Goal: Task Accomplishment & Management: Manage account settings

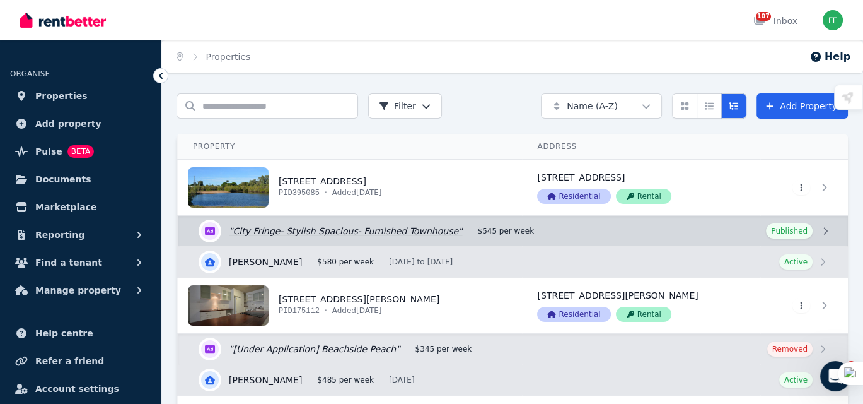
click at [826, 230] on link "Edit listing: City Fringe- Stylish Spacious- Furnished Townhouse" at bounding box center [513, 231] width 670 height 30
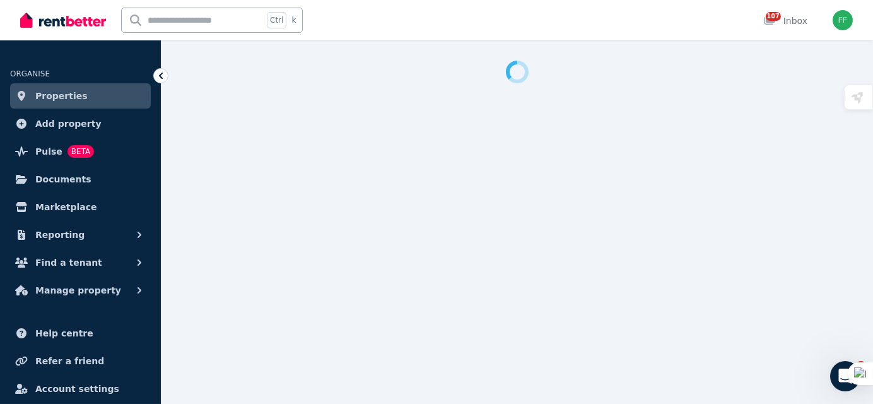
select select "**********"
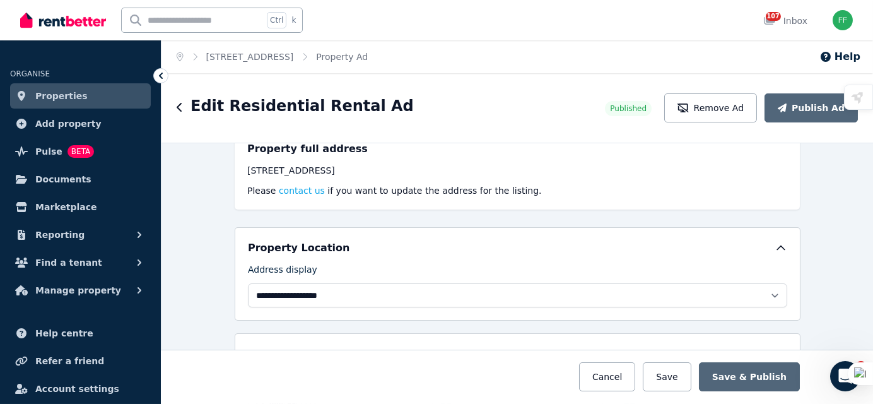
scroll to position [266, 0]
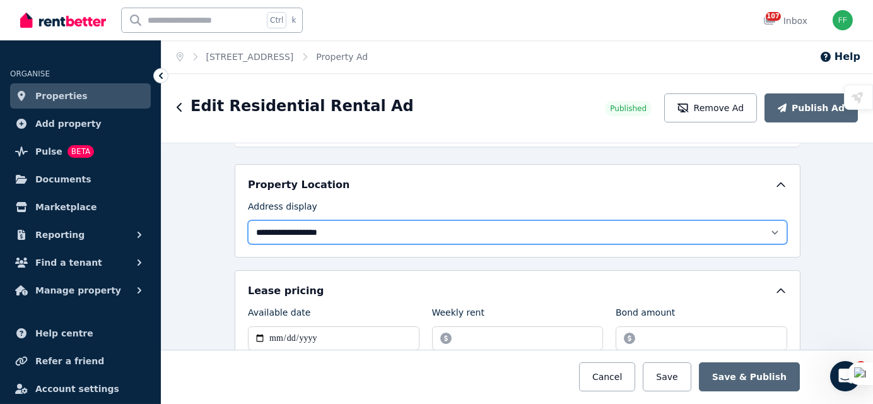
click at [769, 228] on select "**********" at bounding box center [517, 232] width 539 height 24
click at [744, 231] on select "**********" at bounding box center [517, 232] width 539 height 24
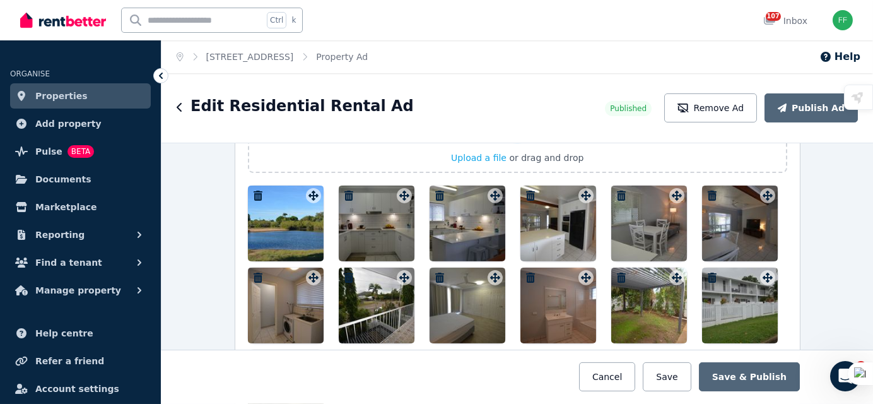
scroll to position [1590, 0]
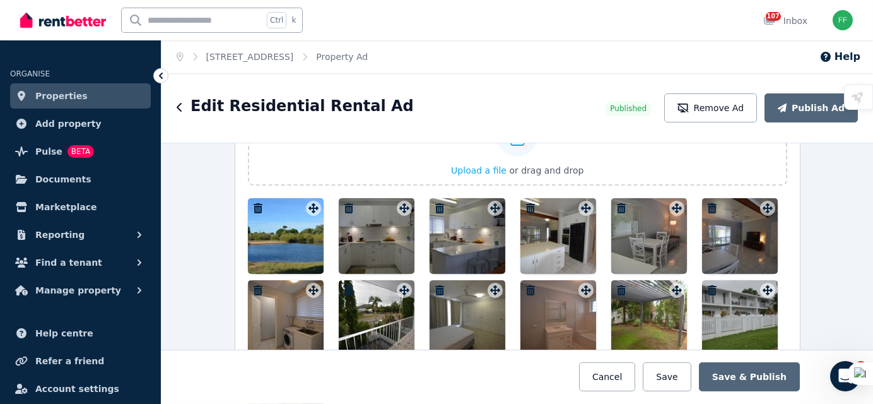
drag, startPoint x: 365, startPoint y: 234, endPoint x: 349, endPoint y: 238, distance: 17.0
click at [349, 238] on div at bounding box center [377, 236] width 76 height 76
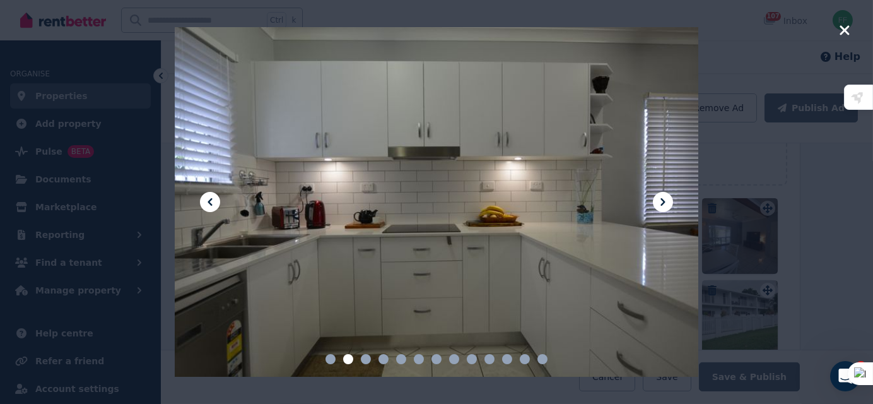
click at [392, 140] on div at bounding box center [436, 201] width 523 height 349
click at [849, 33] on icon "button" at bounding box center [844, 30] width 11 height 15
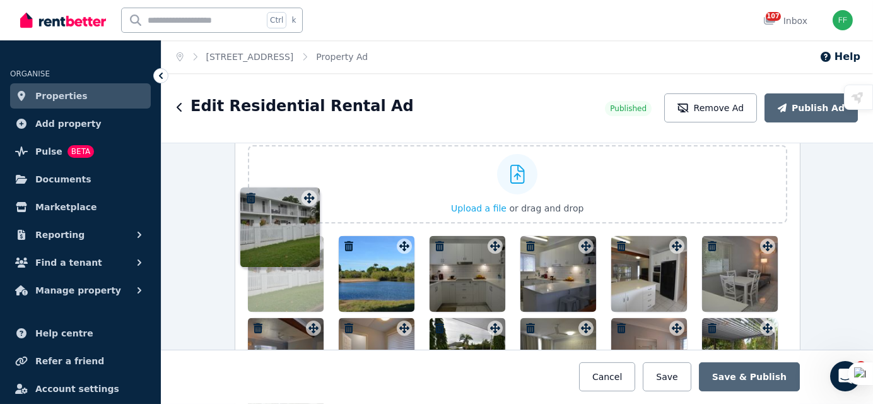
scroll to position [1519, 0]
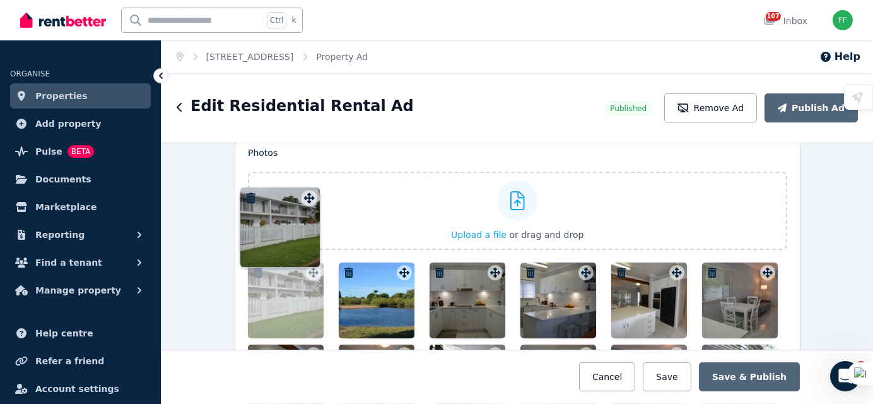
drag, startPoint x: 762, startPoint y: 283, endPoint x: 307, endPoint y: 188, distance: 465.1
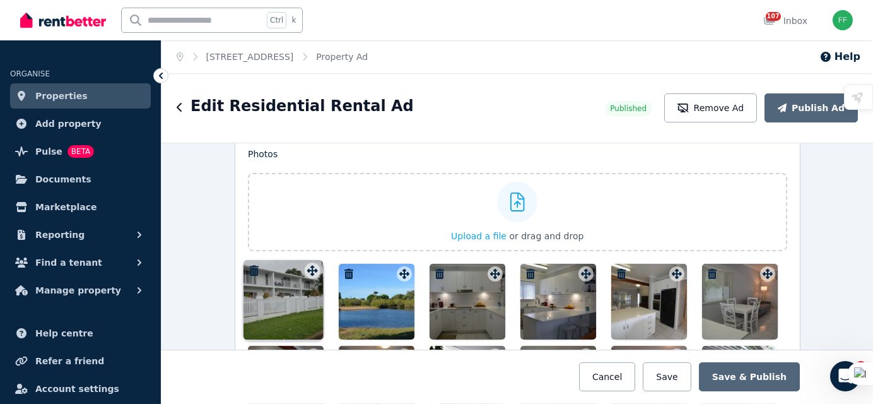
click at [307, 188] on div "Photos Upload a file or drag and drop To pick up a draggable item, press the sp…" at bounding box center [517, 326] width 539 height 356
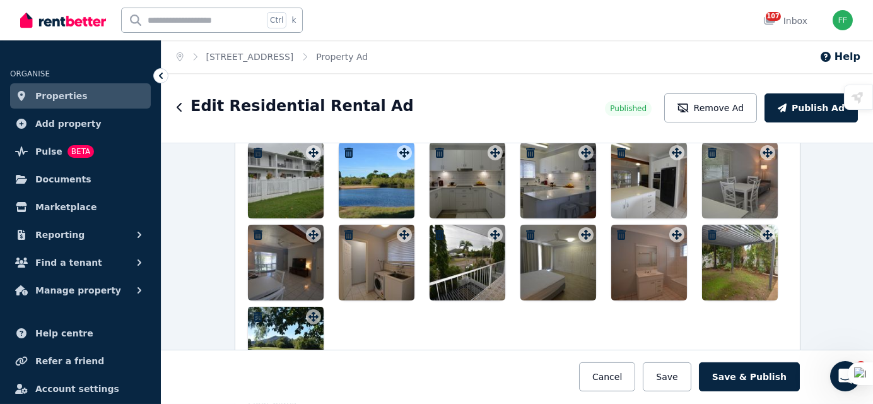
scroll to position [1582, 0]
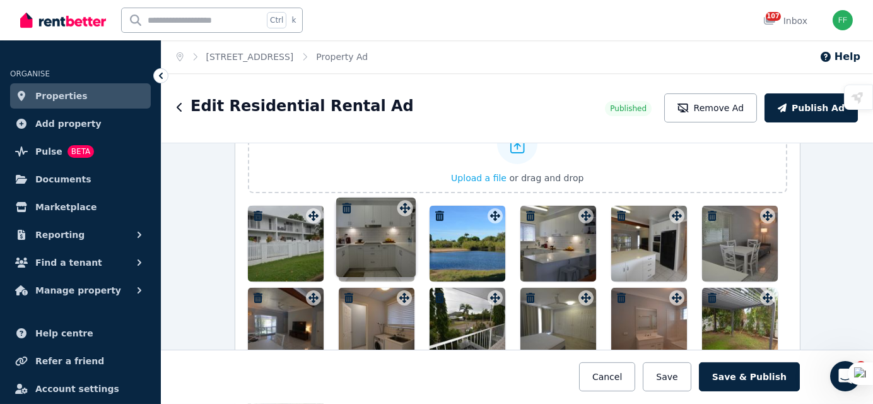
drag, startPoint x: 490, startPoint y: 208, endPoint x: 404, endPoint y: 199, distance: 86.9
click at [404, 199] on div "Photos Upload a file or drag and drop To pick up a draggable item, press the sp…" at bounding box center [517, 268] width 539 height 356
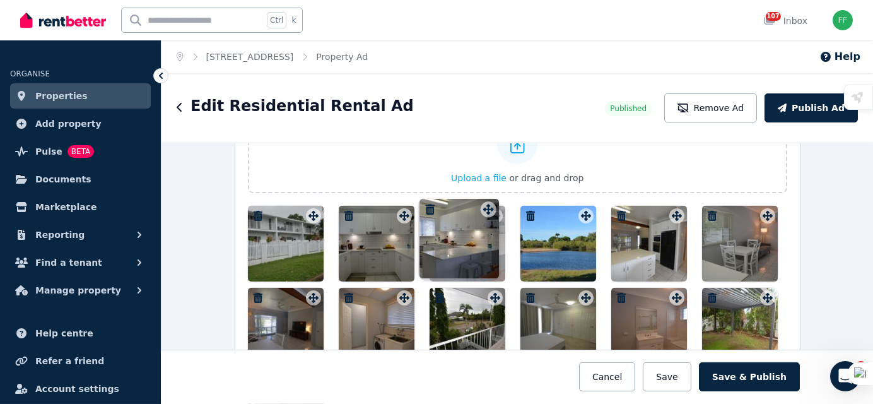
drag, startPoint x: 583, startPoint y: 207, endPoint x: 489, endPoint y: 199, distance: 94.3
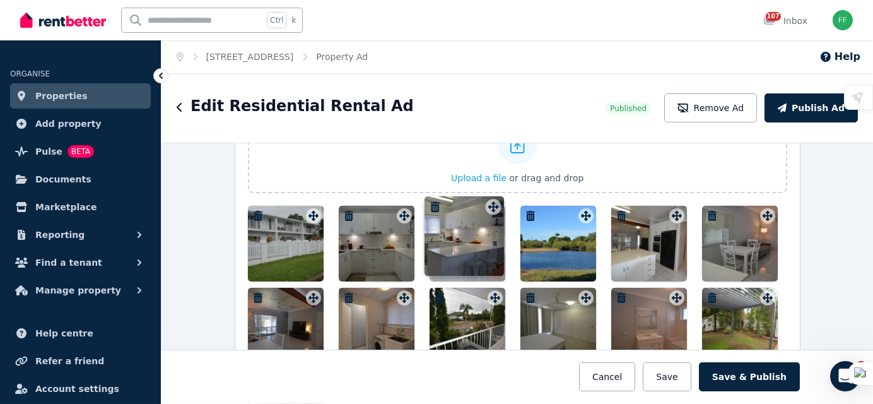
click at [489, 199] on div "Photos Upload a file or drag and drop To pick up a draggable item, press the sp…" at bounding box center [517, 268] width 539 height 356
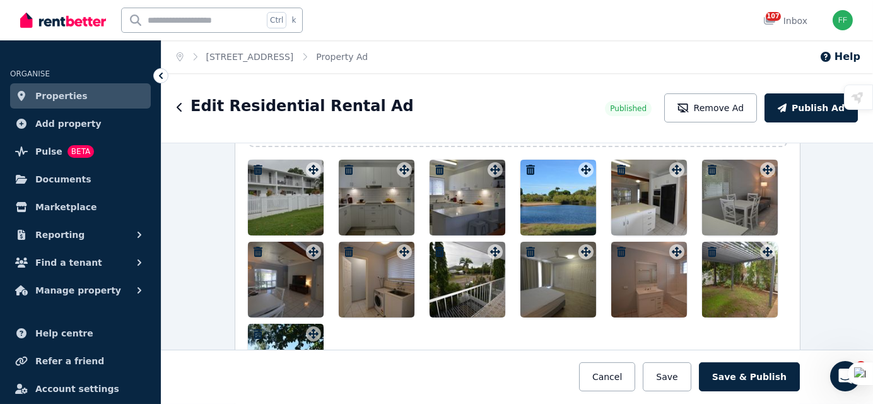
scroll to position [1645, 0]
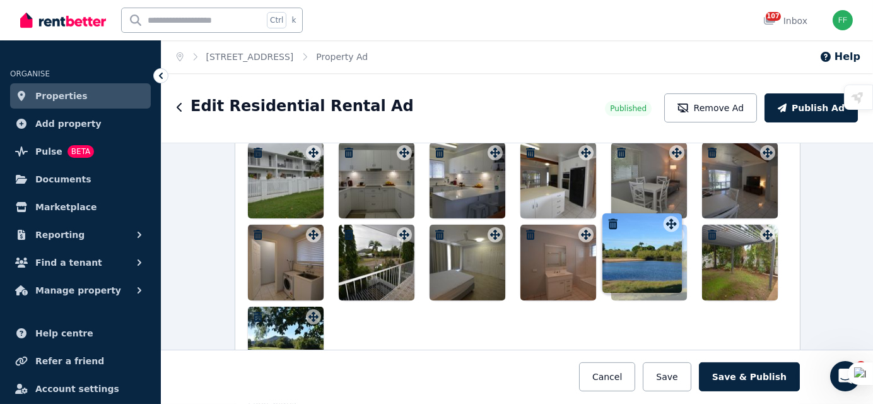
drag, startPoint x: 580, startPoint y: 144, endPoint x: 669, endPoint y: 213, distance: 112.8
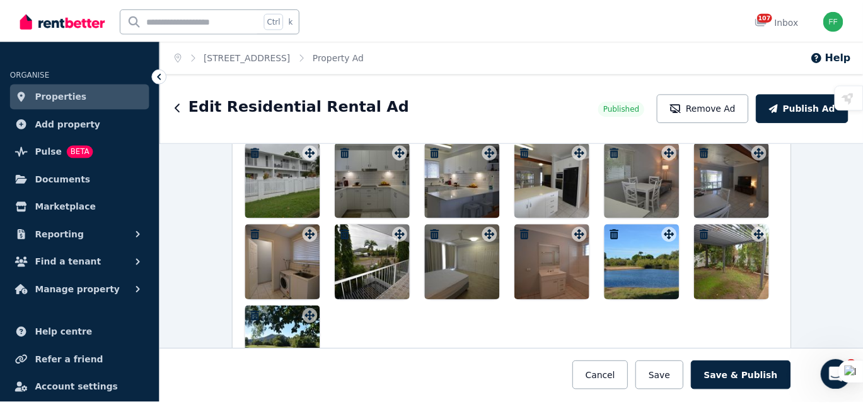
scroll to position [1708, 0]
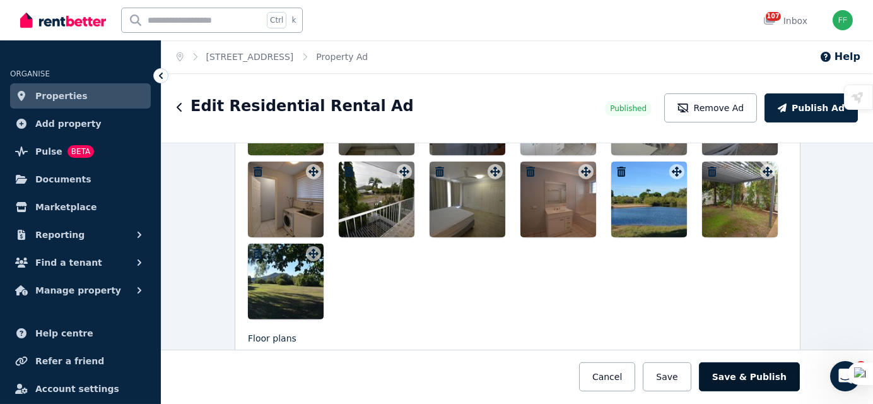
click at [723, 377] on button "Save & Publish" at bounding box center [749, 376] width 101 height 29
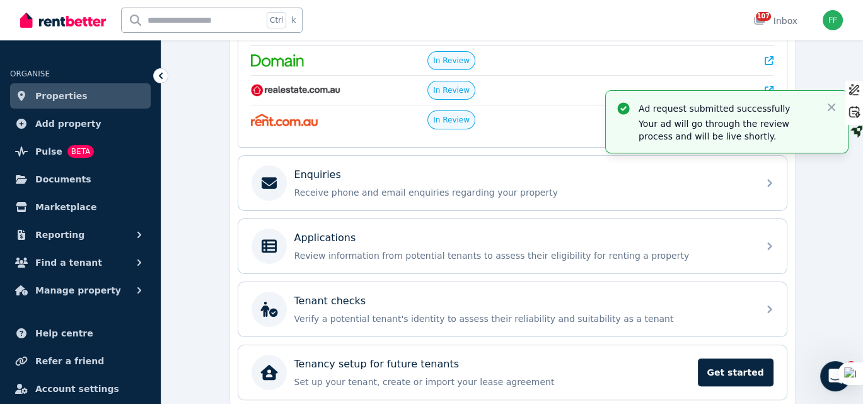
scroll to position [339, 0]
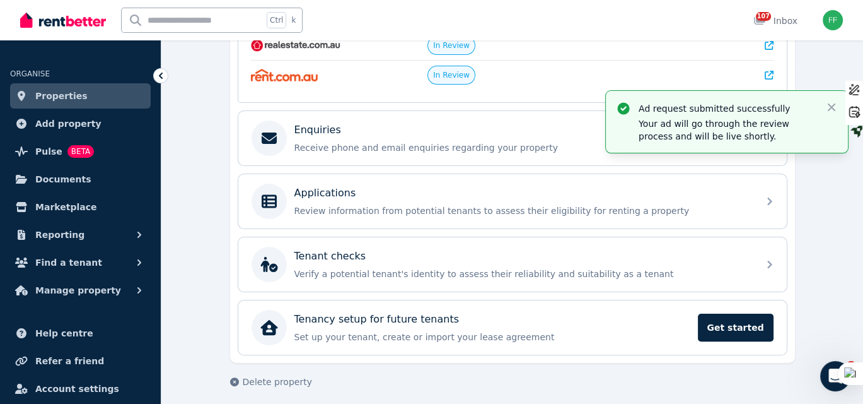
select select "**********"
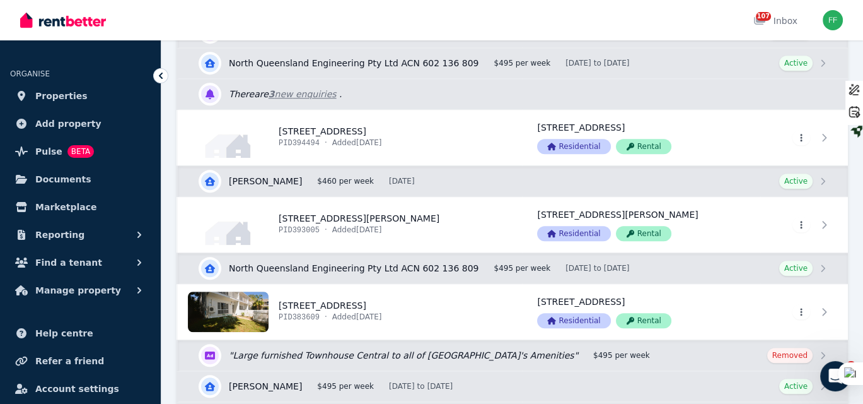
scroll to position [1261, 0]
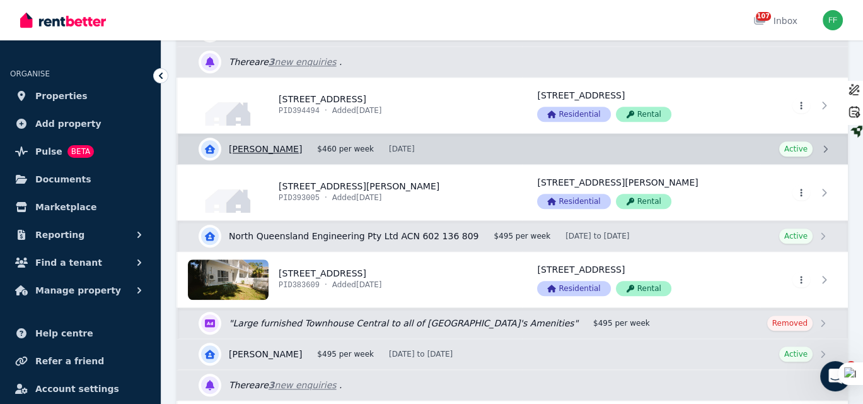
click at [823, 145] on link "View details for [PERSON_NAME]" at bounding box center [513, 149] width 670 height 30
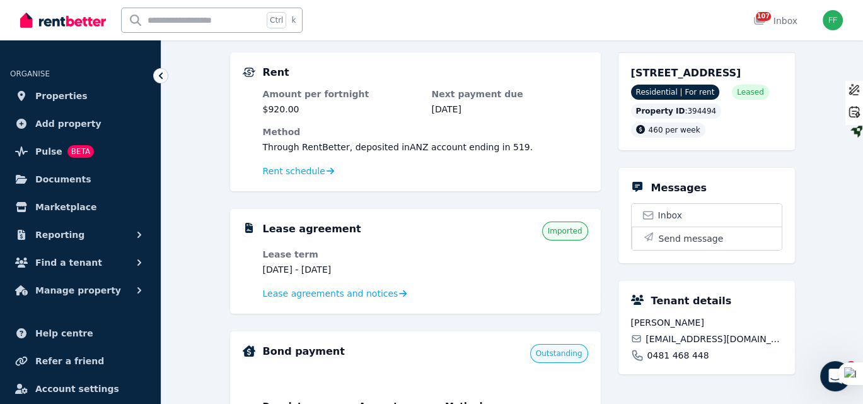
scroll to position [126, 0]
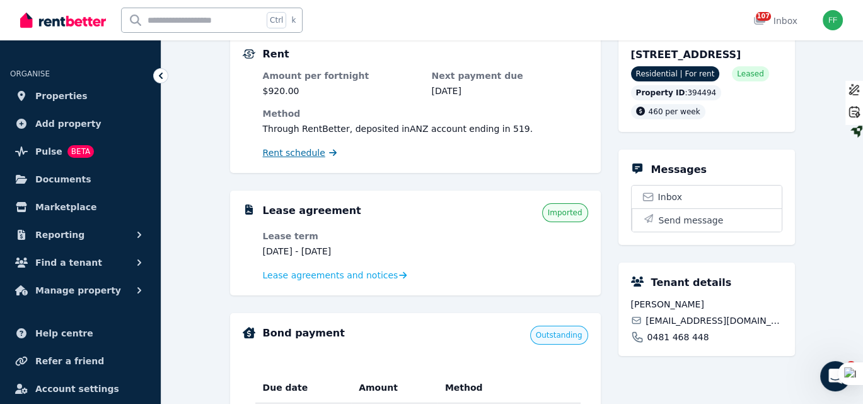
click at [292, 151] on span "Rent schedule" at bounding box center [294, 152] width 62 height 13
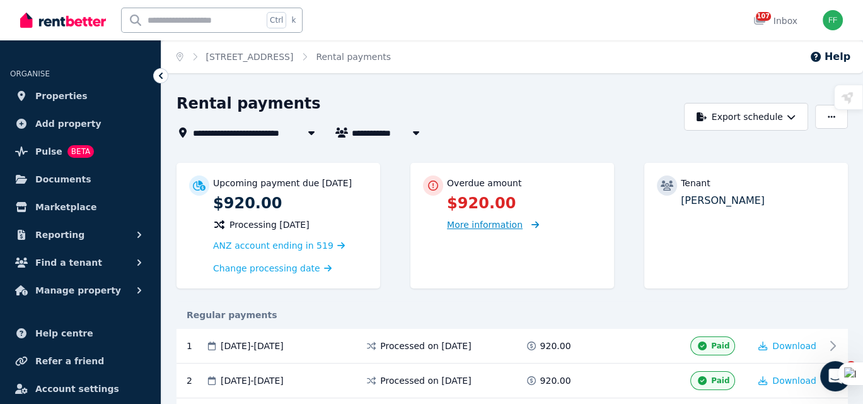
click at [512, 226] on span "More information" at bounding box center [485, 224] width 76 height 10
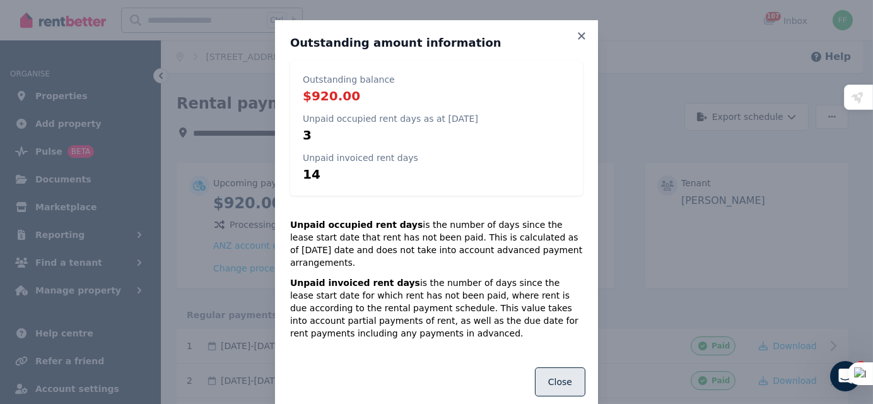
click at [557, 375] on button "Close" at bounding box center [560, 381] width 50 height 29
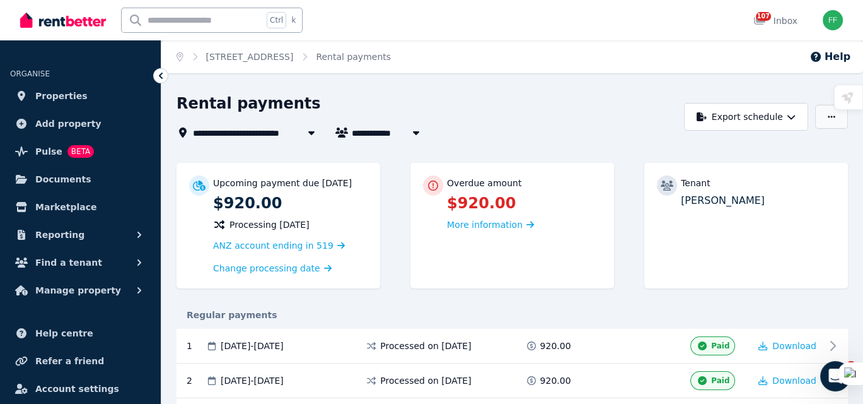
click at [825, 115] on button "button" at bounding box center [831, 117] width 33 height 24
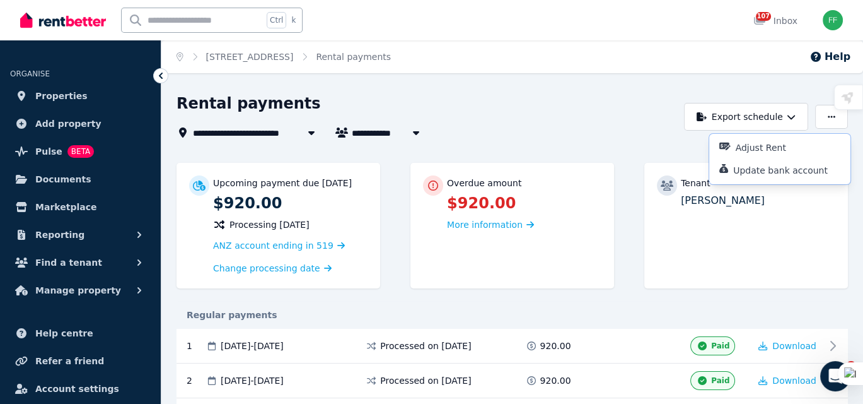
click at [644, 108] on div "Rental payments" at bounding box center [427, 105] width 501 height 24
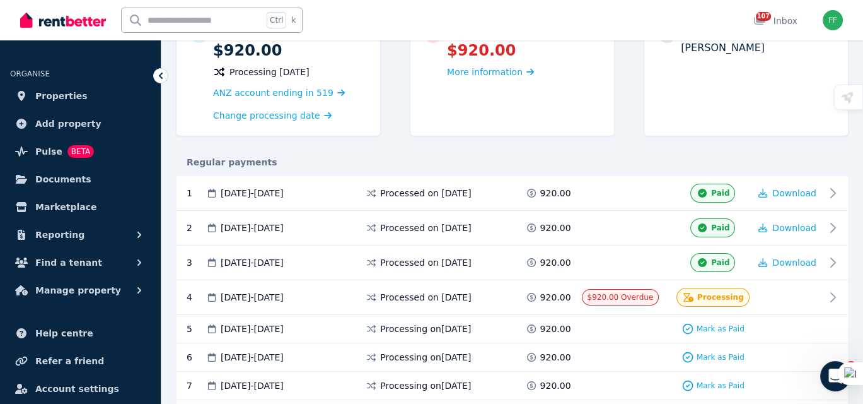
scroll to position [189, 0]
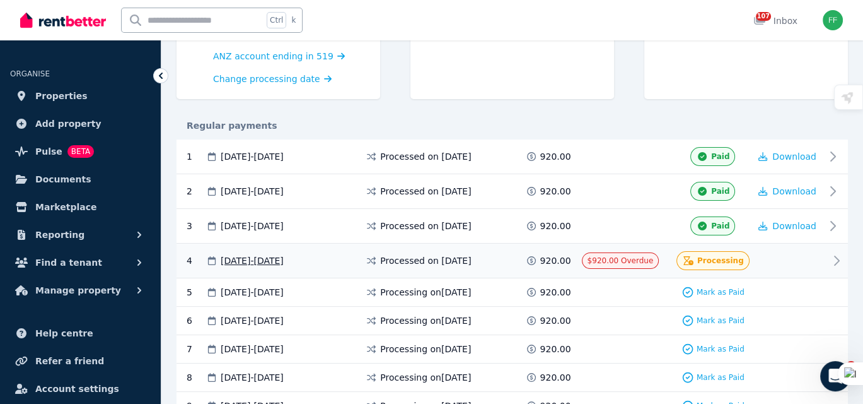
click at [834, 257] on icon at bounding box center [836, 260] width 15 height 15
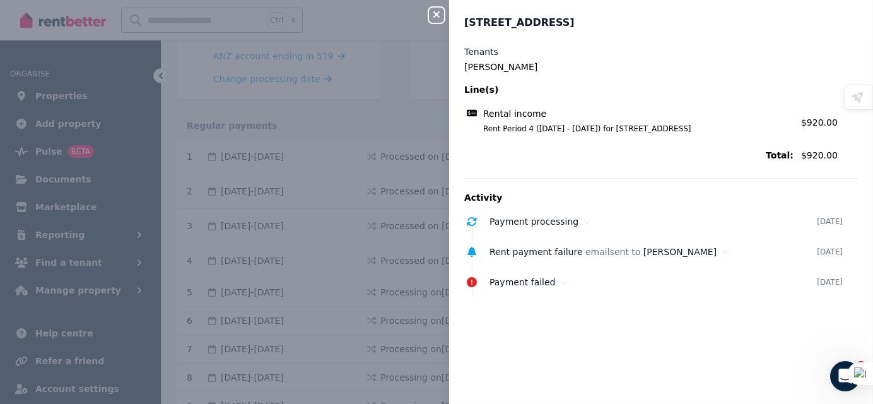
click at [705, 172] on div "Tenants [PERSON_NAME] Line(s) Rental income Rent Period 4 ([DATE] - [DATE]) for…" at bounding box center [661, 174] width 394 height 259
click at [727, 45] on div "Tenants" at bounding box center [661, 51] width 394 height 13
click at [431, 14] on icon "button" at bounding box center [436, 14] width 15 height 10
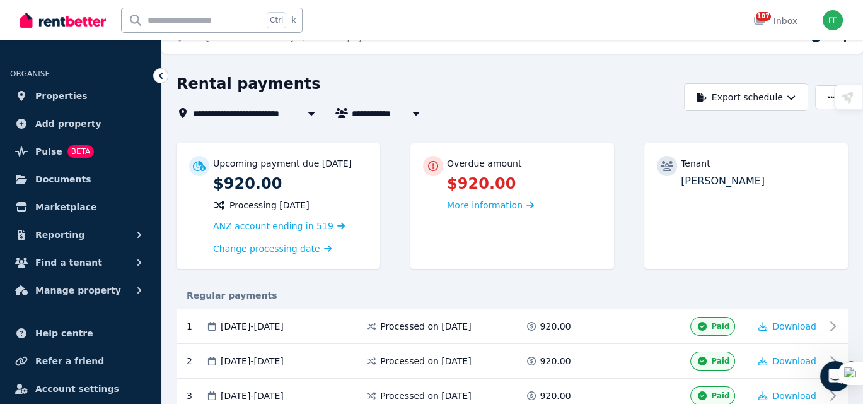
scroll to position [0, 0]
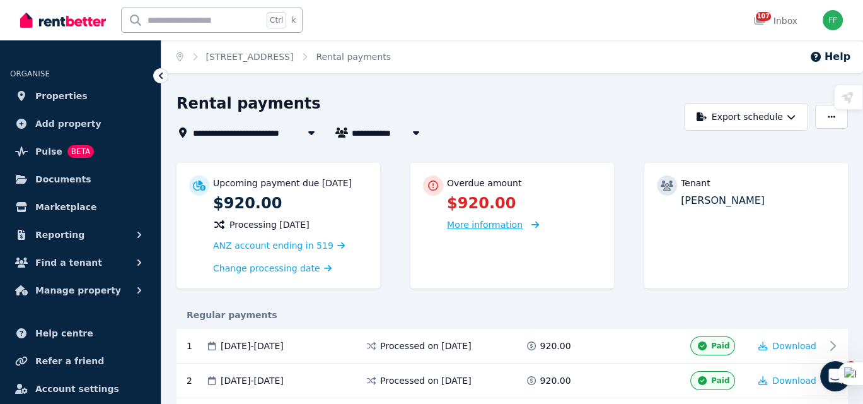
click at [515, 231] on div "More information" at bounding box center [524, 224] width 155 height 15
click at [527, 226] on icon at bounding box center [533, 224] width 13 height 9
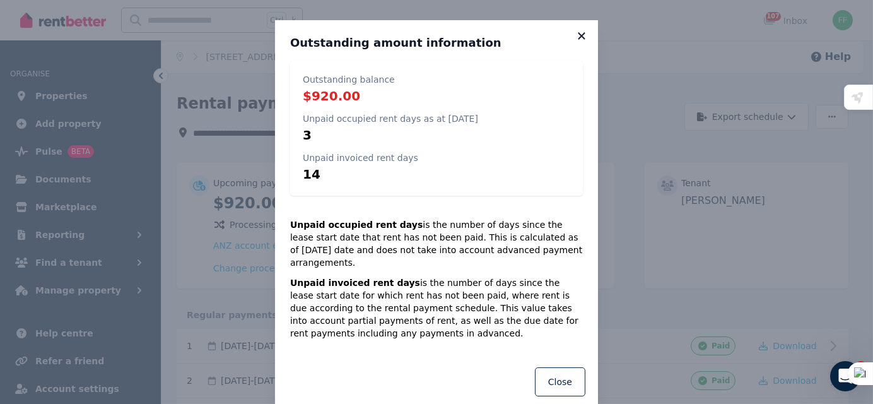
click at [578, 33] on icon at bounding box center [581, 35] width 7 height 7
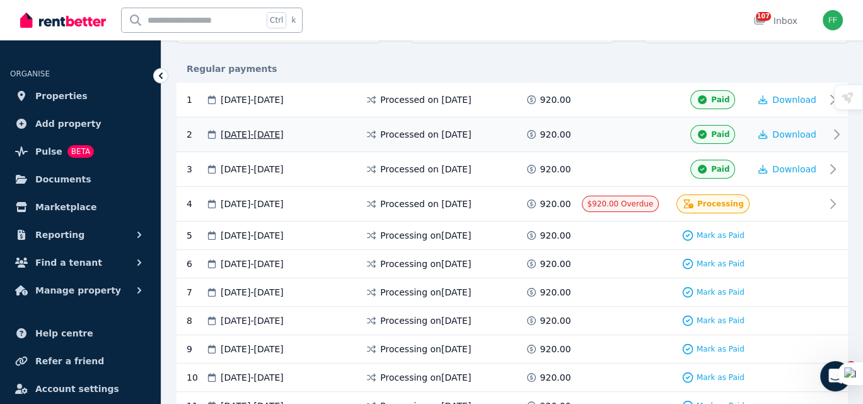
scroll to position [252, 0]
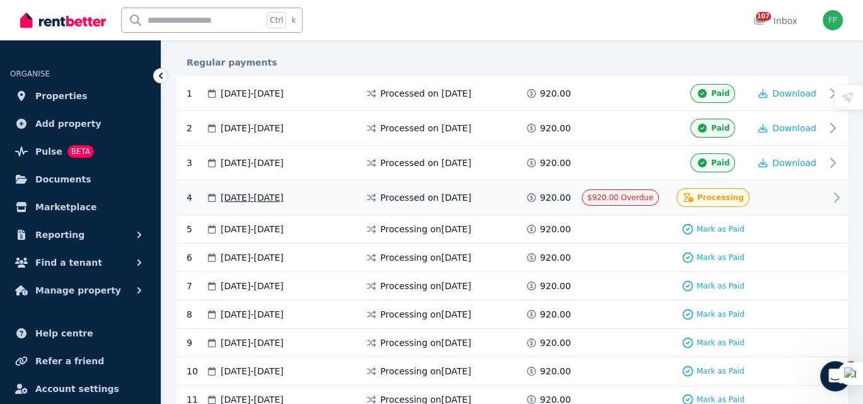
click at [836, 197] on icon at bounding box center [837, 197] width 4 height 9
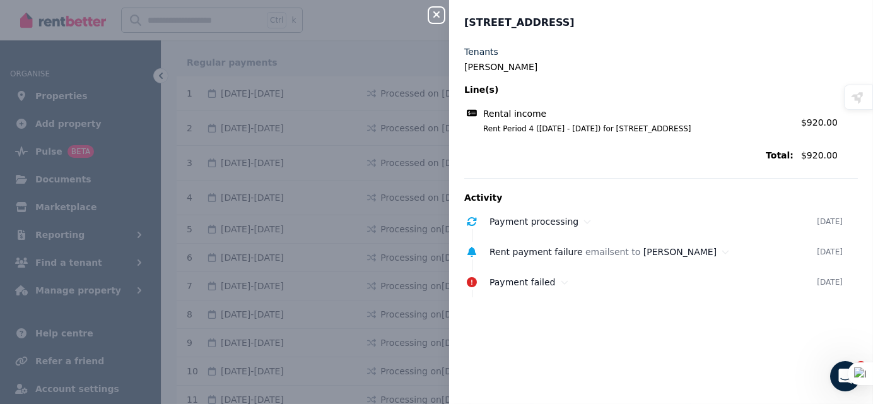
click at [698, 191] on p "Activity" at bounding box center [661, 197] width 394 height 13
click at [440, 16] on icon "button" at bounding box center [436, 14] width 15 height 10
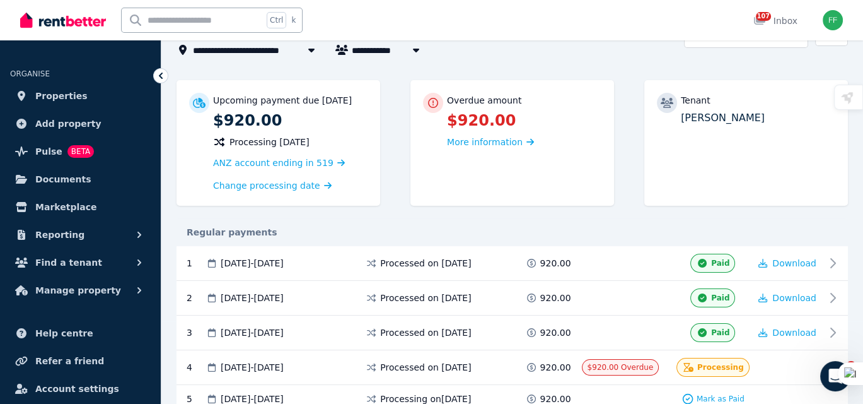
scroll to position [0, 0]
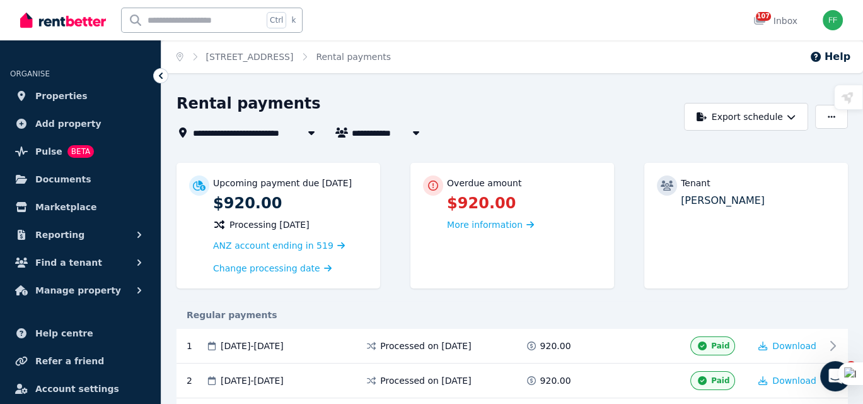
click at [158, 79] on icon at bounding box center [161, 75] width 13 height 13
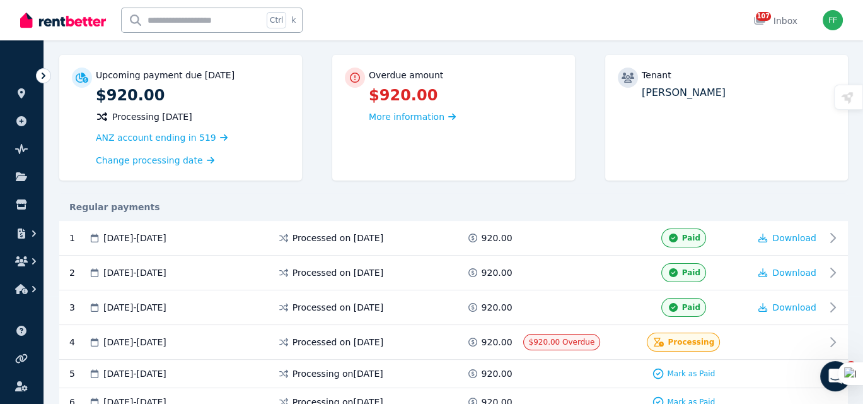
scroll to position [126, 0]
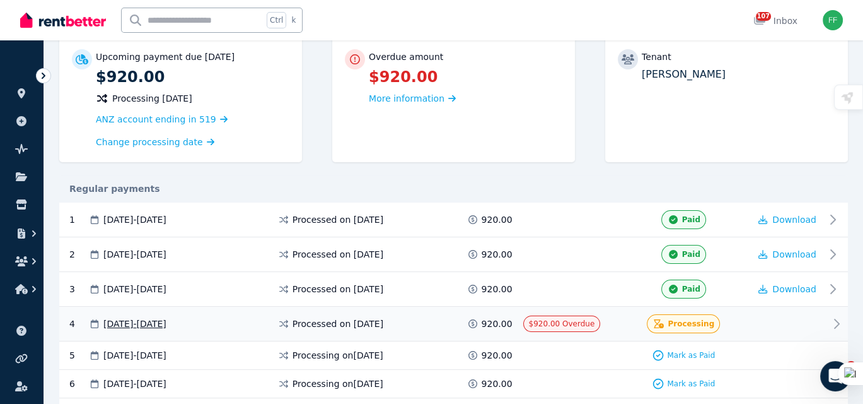
click at [838, 320] on icon at bounding box center [837, 323] width 4 height 9
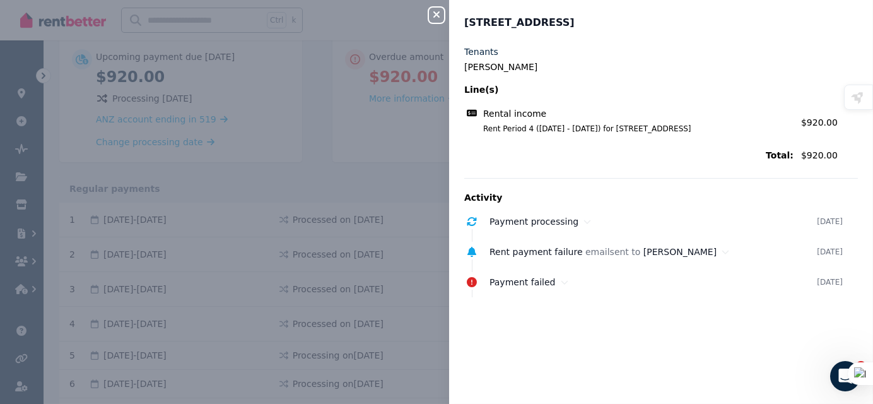
click at [432, 15] on icon "button" at bounding box center [436, 14] width 15 height 10
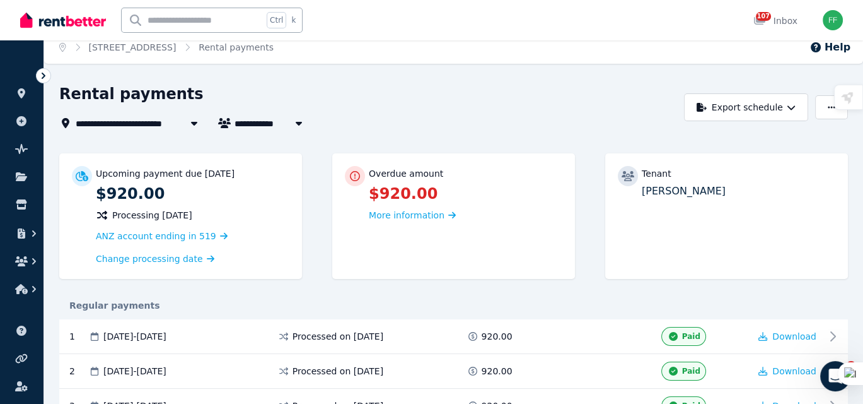
scroll to position [0, 0]
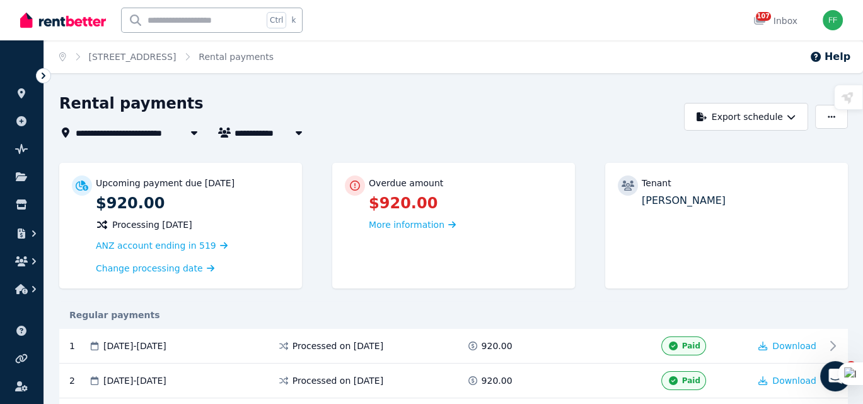
click at [41, 75] on icon at bounding box center [43, 75] width 13 height 13
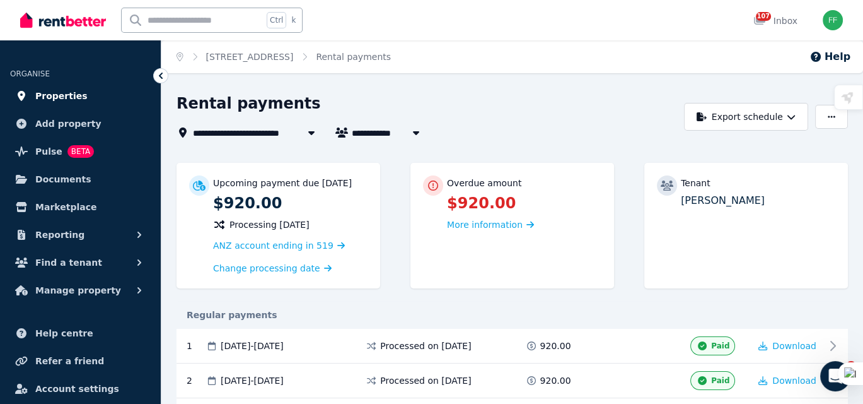
click at [54, 94] on span "Properties" at bounding box center [61, 95] width 52 height 15
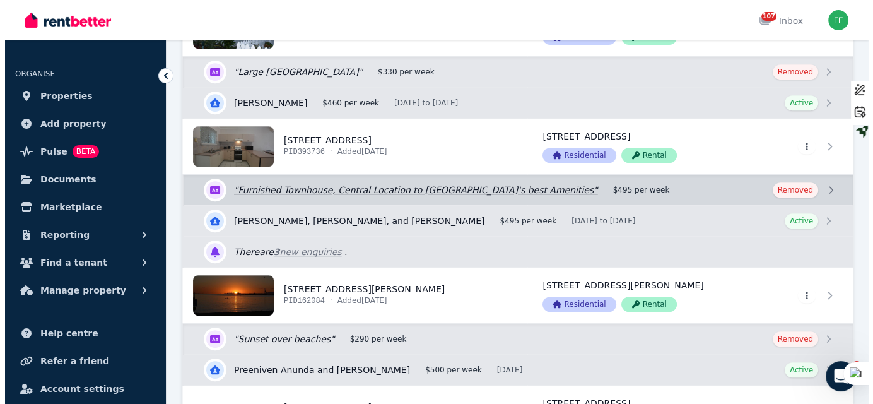
scroll to position [694, 0]
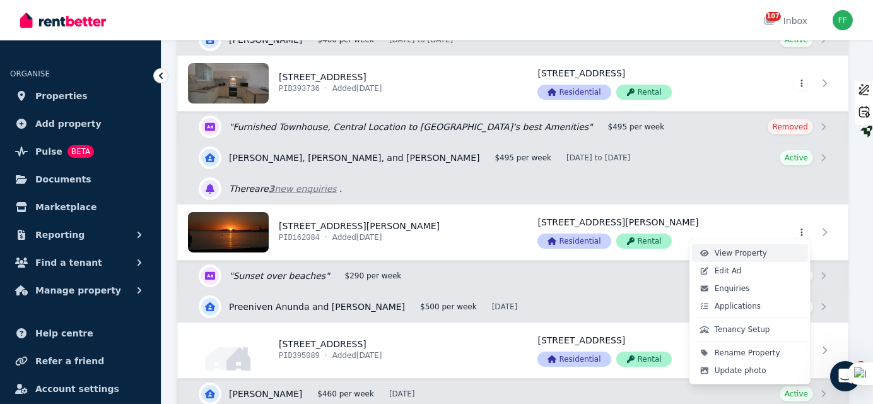
click at [719, 253] on span "View Property" at bounding box center [741, 253] width 52 height 10
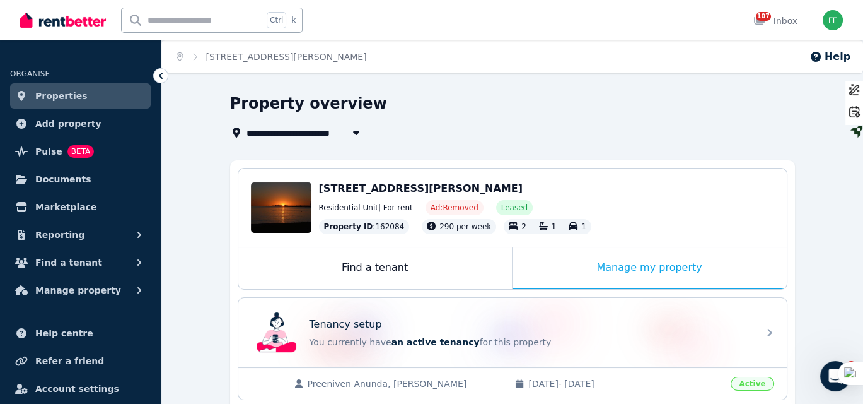
click at [399, 194] on span "[STREET_ADDRESS][PERSON_NAME]" at bounding box center [421, 188] width 204 height 12
click at [160, 74] on icon at bounding box center [161, 76] width 4 height 6
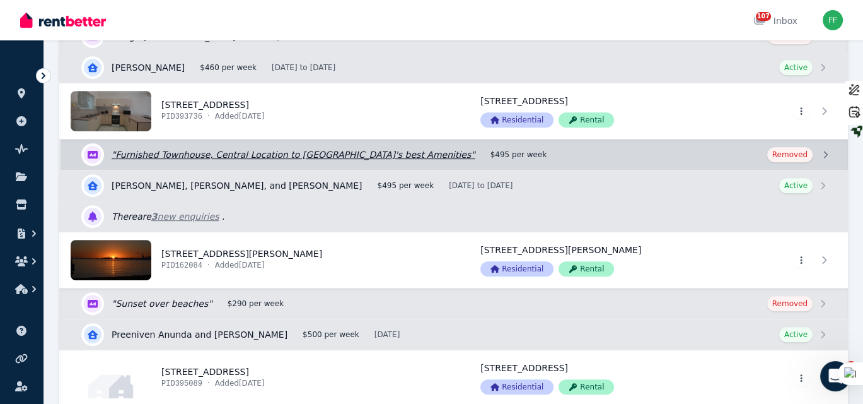
scroll to position [694, 0]
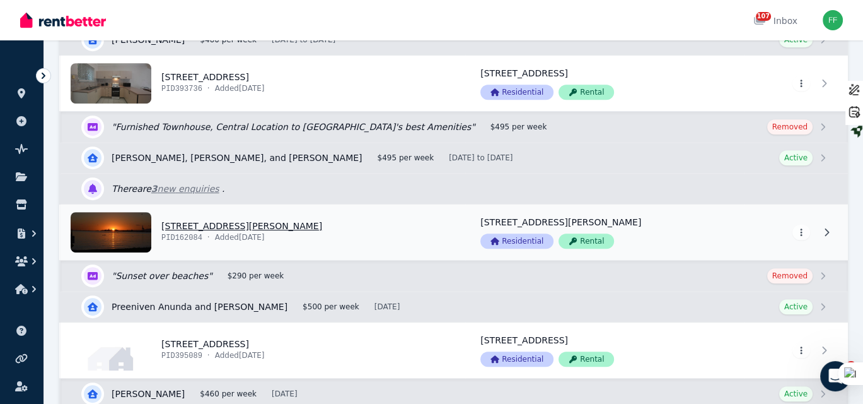
click at [231, 222] on link "View property details" at bounding box center [263, 231] width 405 height 55
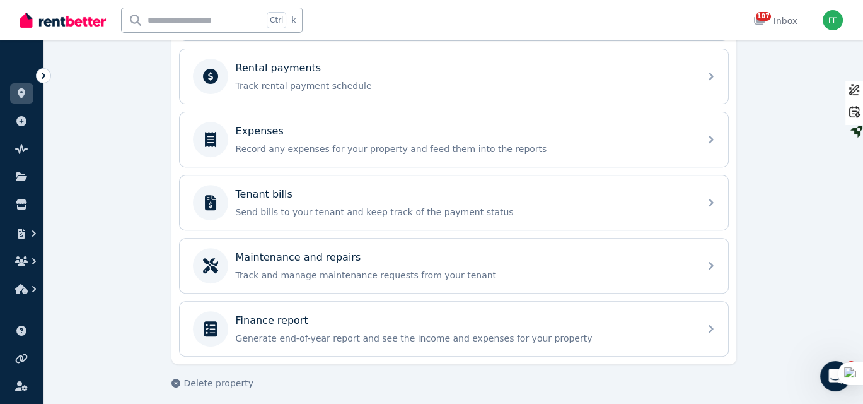
scroll to position [221, 0]
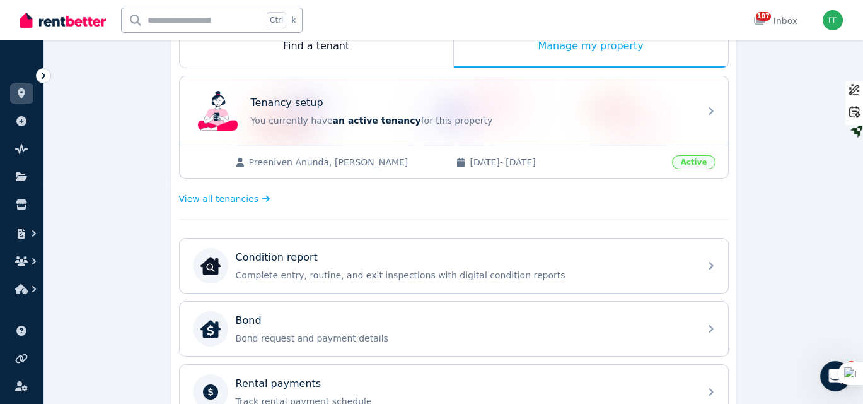
click at [689, 157] on span "Active" at bounding box center [693, 162] width 43 height 14
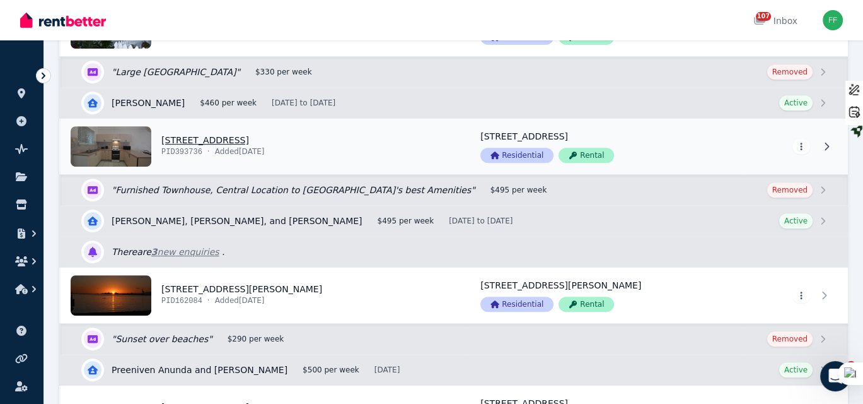
scroll to position [694, 0]
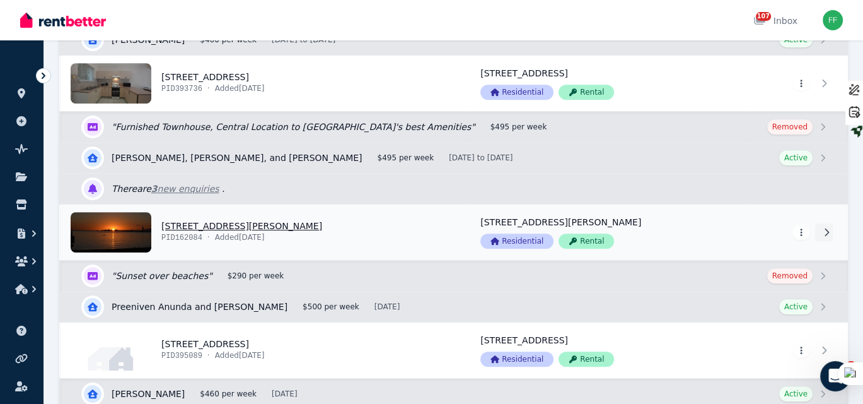
click at [829, 228] on icon at bounding box center [827, 232] width 4 height 8
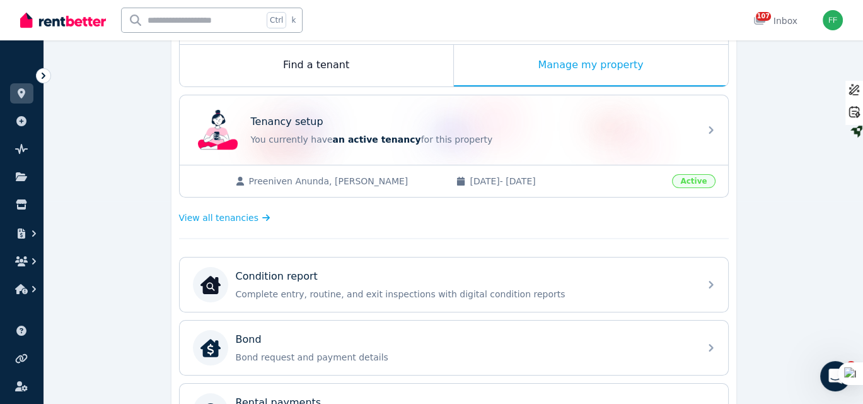
scroll to position [252, 0]
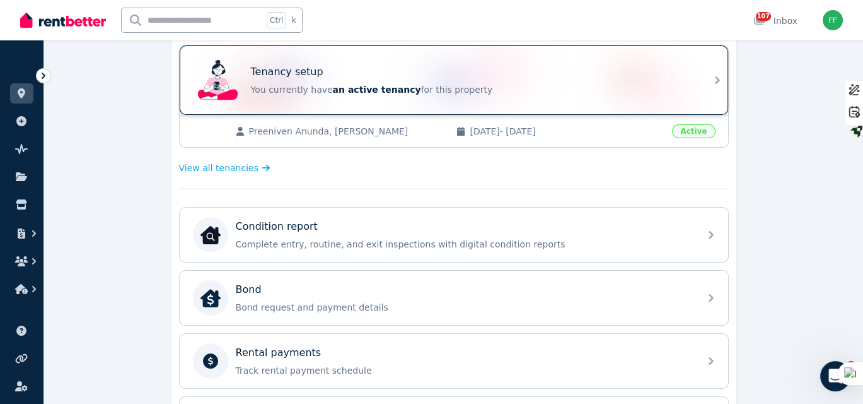
click at [715, 85] on icon at bounding box center [717, 80] width 15 height 15
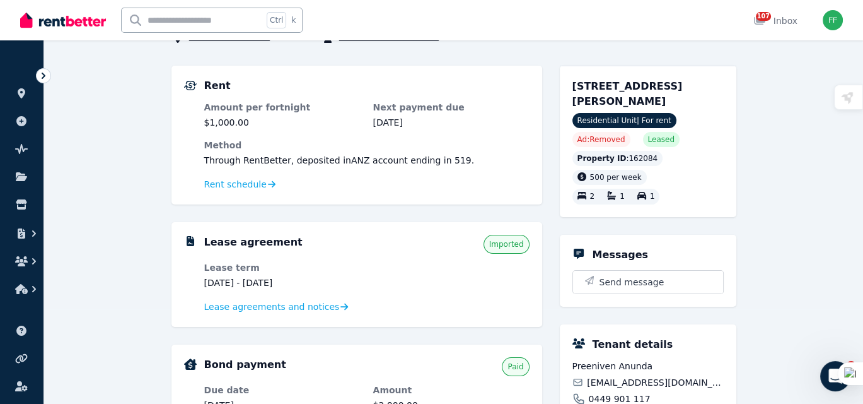
scroll to position [126, 0]
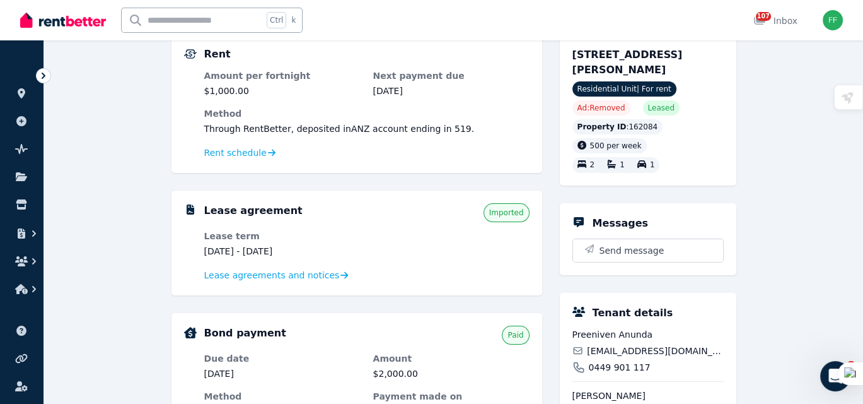
click at [590, 222] on div "Messages" at bounding box center [648, 223] width 151 height 15
click at [575, 219] on icon at bounding box center [579, 222] width 10 height 10
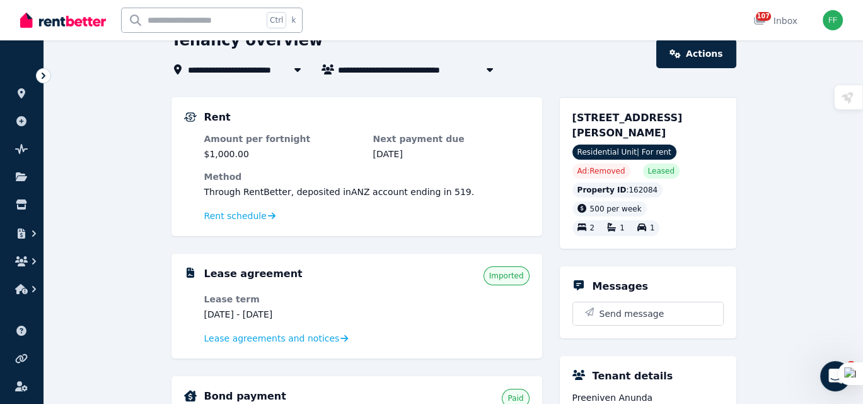
scroll to position [0, 0]
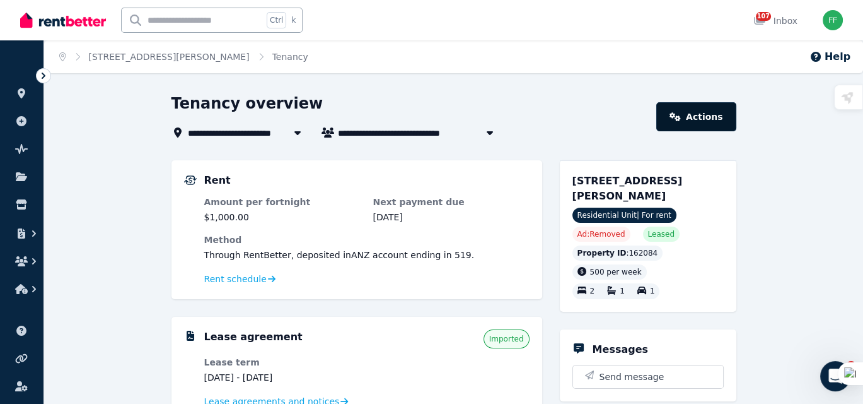
click at [681, 124] on link "Actions" at bounding box center [696, 116] width 79 height 29
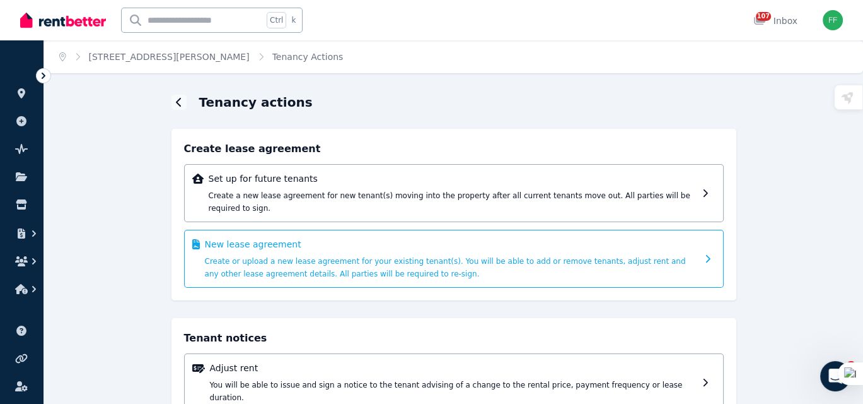
scroll to position [121, 0]
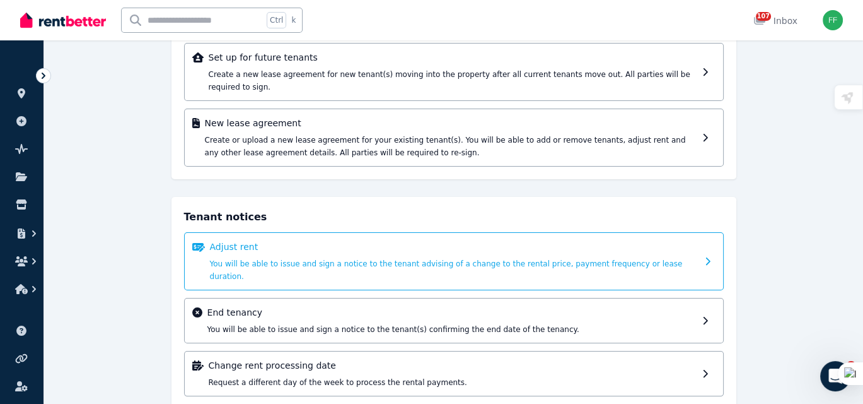
click at [705, 257] on icon at bounding box center [711, 261] width 13 height 9
select select "**********"
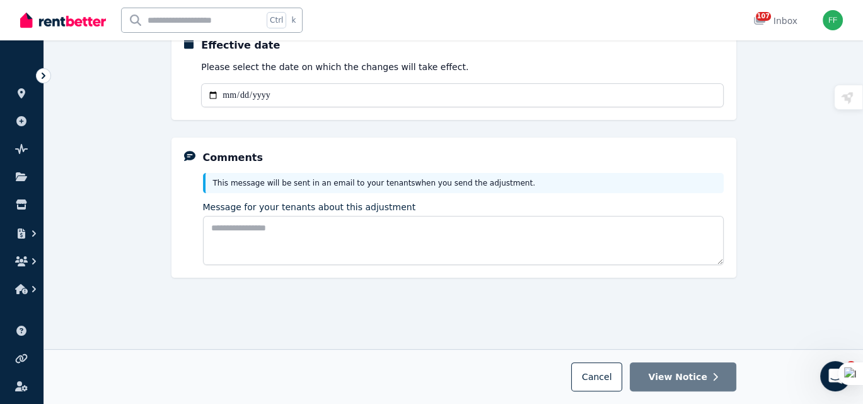
scroll to position [387, 0]
